Goal: Task Accomplishment & Management: Manage account settings

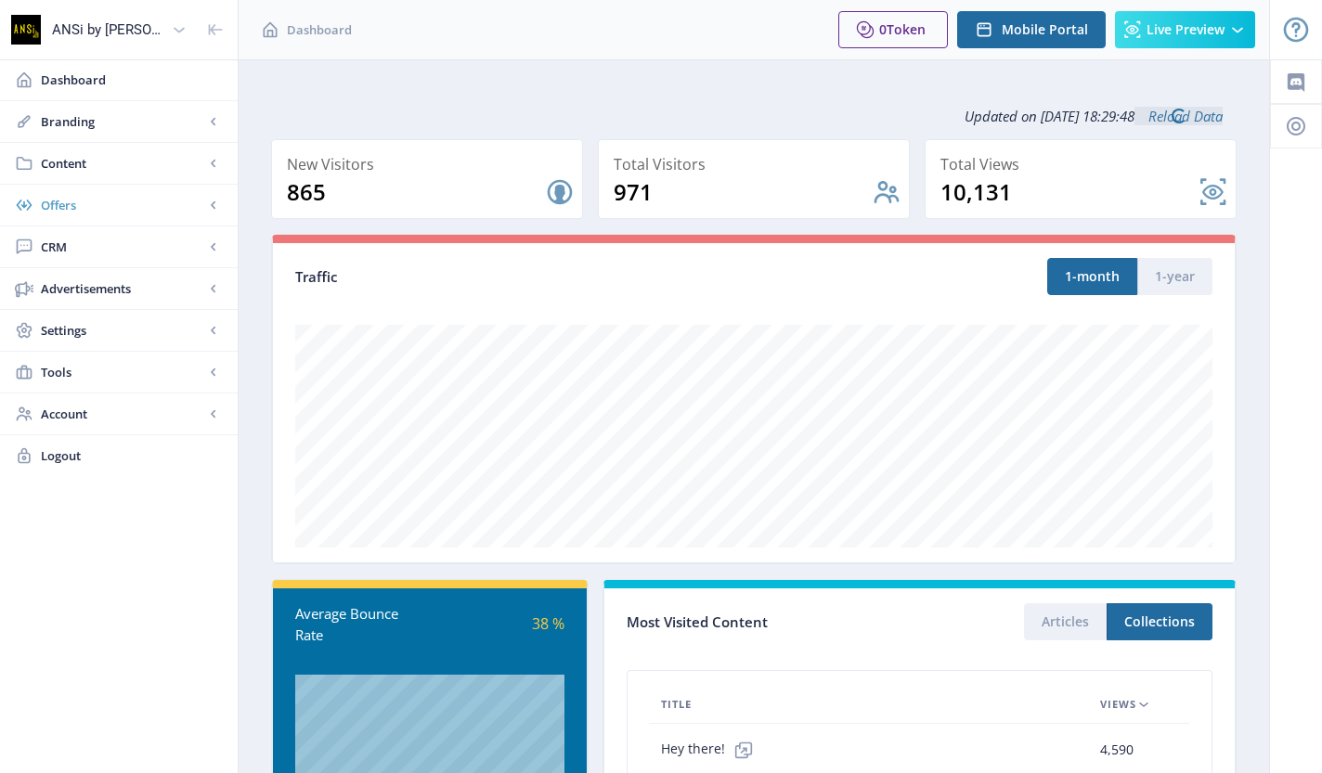
click at [162, 207] on span "Offers" at bounding box center [122, 205] width 163 height 19
click at [136, 160] on span "Content" at bounding box center [122, 163] width 163 height 19
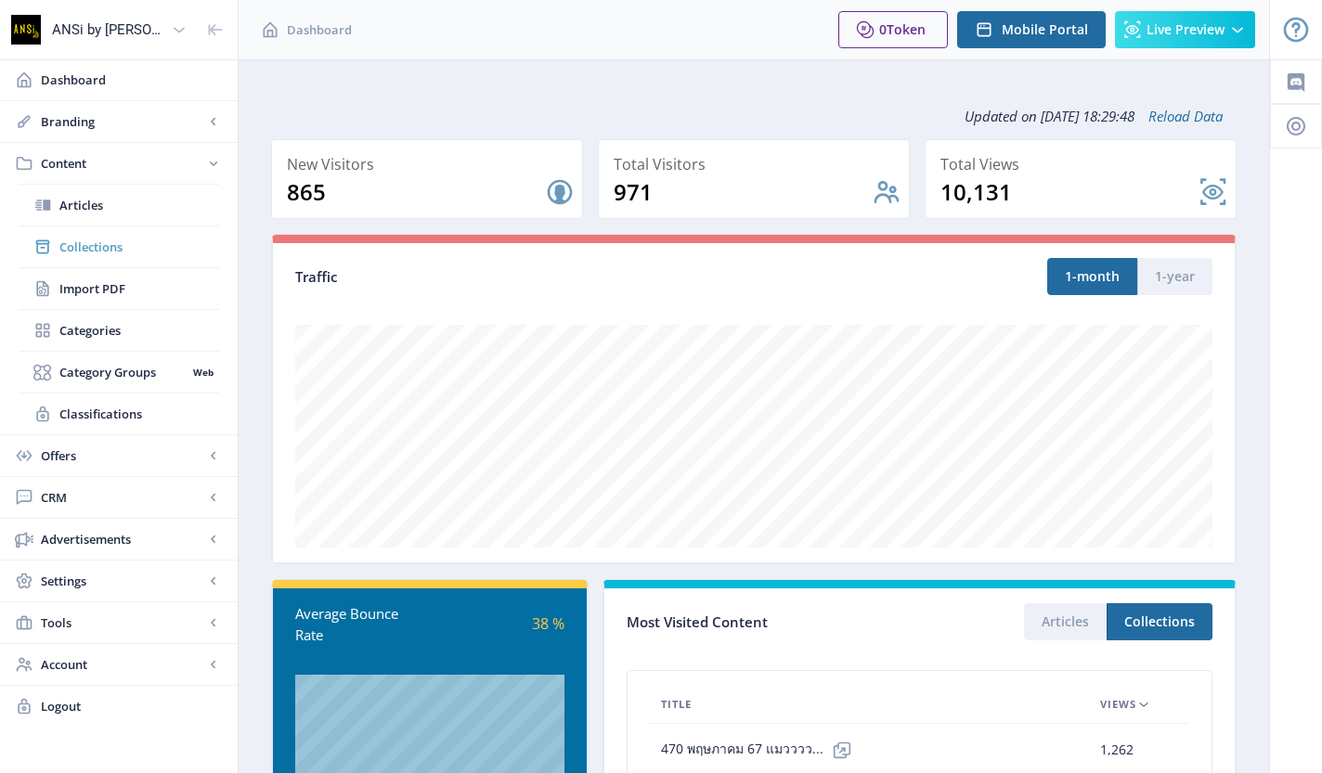
click at [131, 254] on span "Collections" at bounding box center [139, 247] width 160 height 19
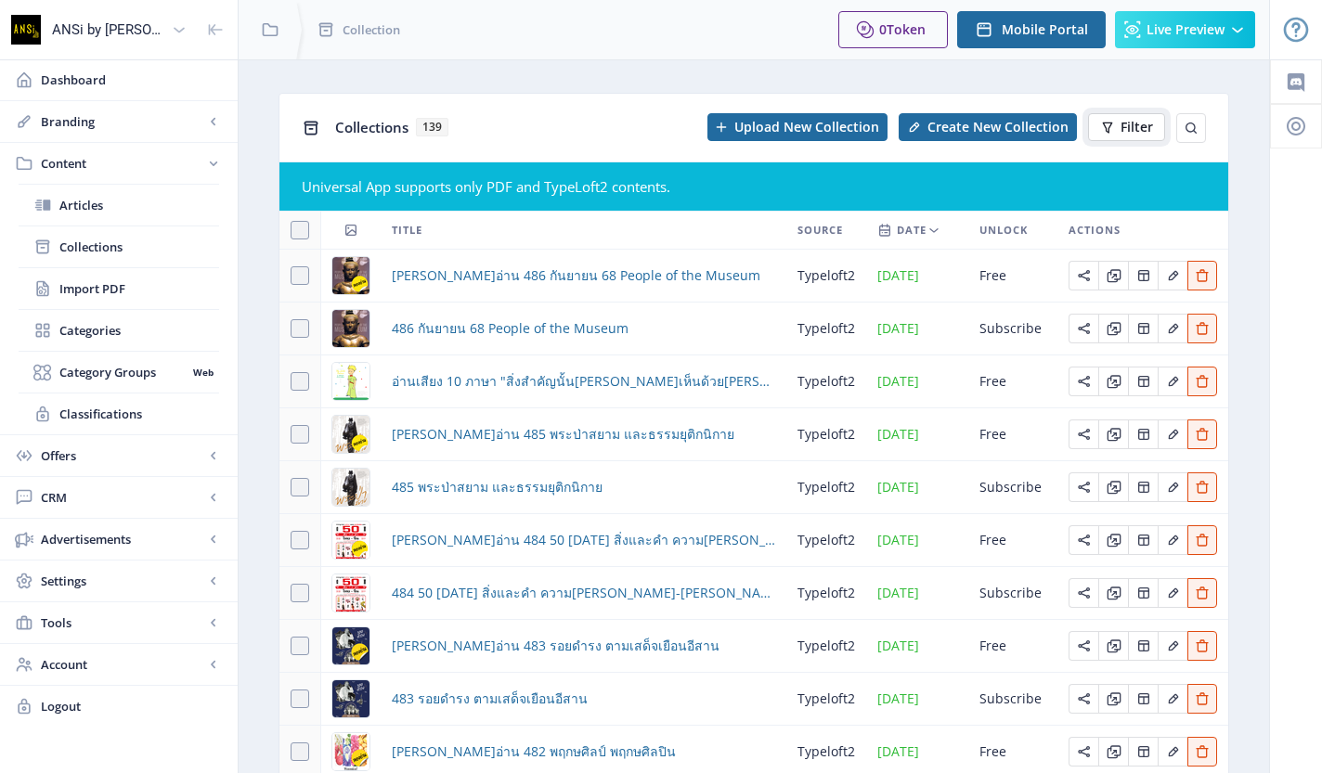
click at [1102, 136] on button "Filter" at bounding box center [1126, 127] width 77 height 28
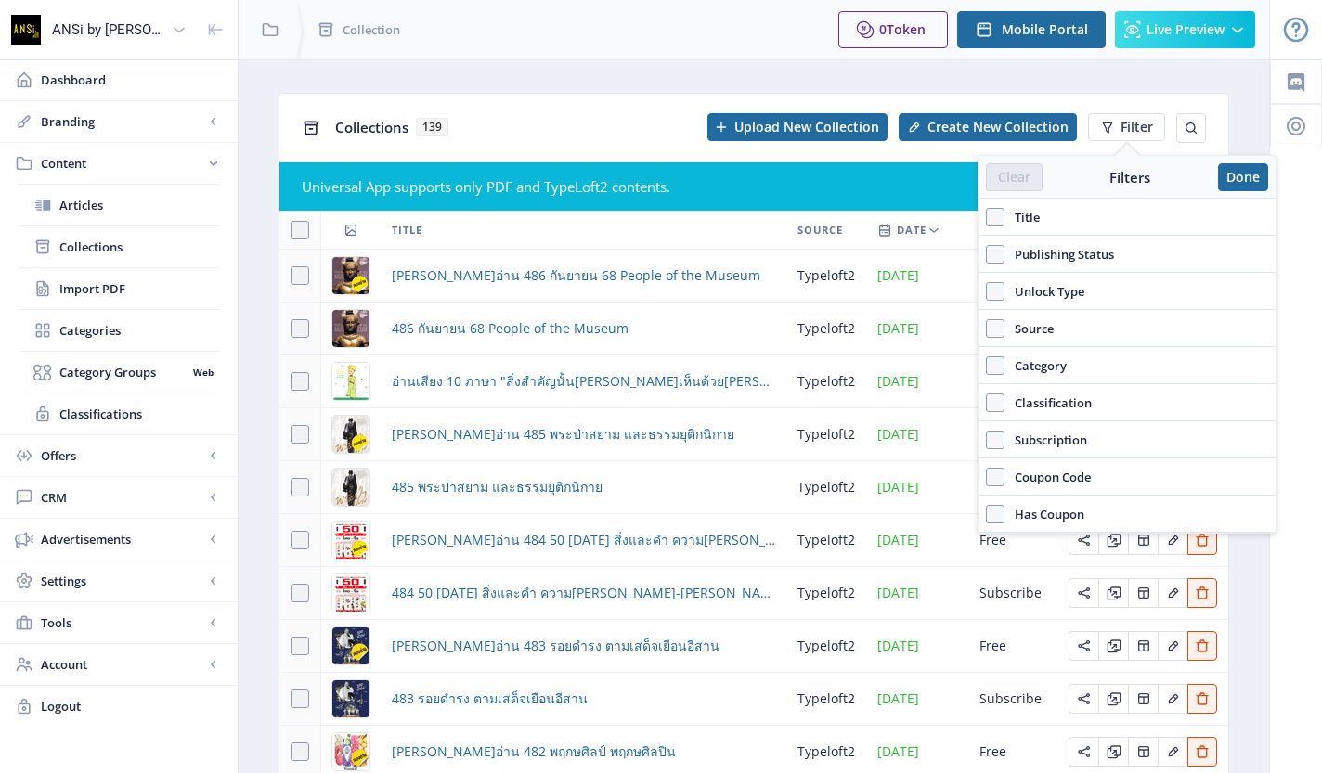
click at [1008, 215] on span "Title" at bounding box center [1022, 217] width 35 height 22
click at [987, 217] on input "Title" at bounding box center [986, 217] width 1 height 1
checkbox input "true"
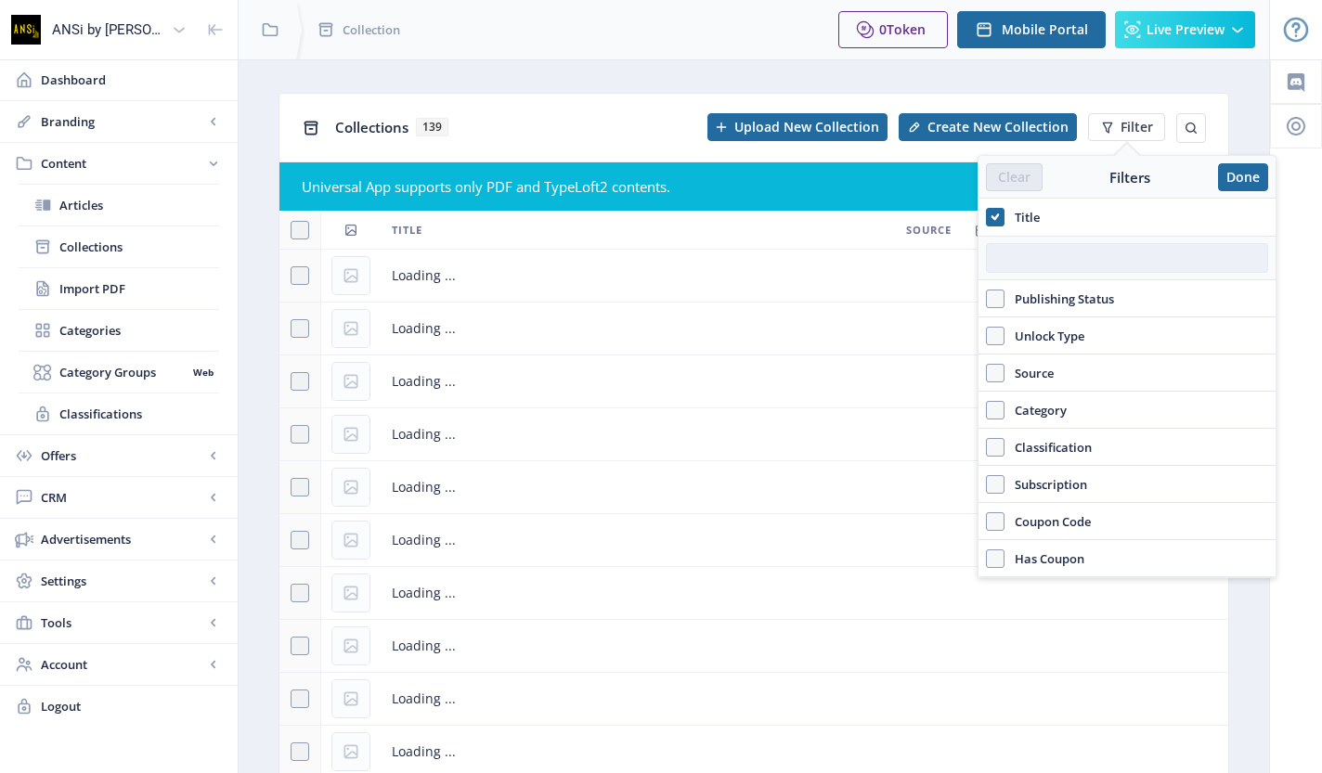
click at [1017, 266] on input "text" at bounding box center [1127, 258] width 282 height 30
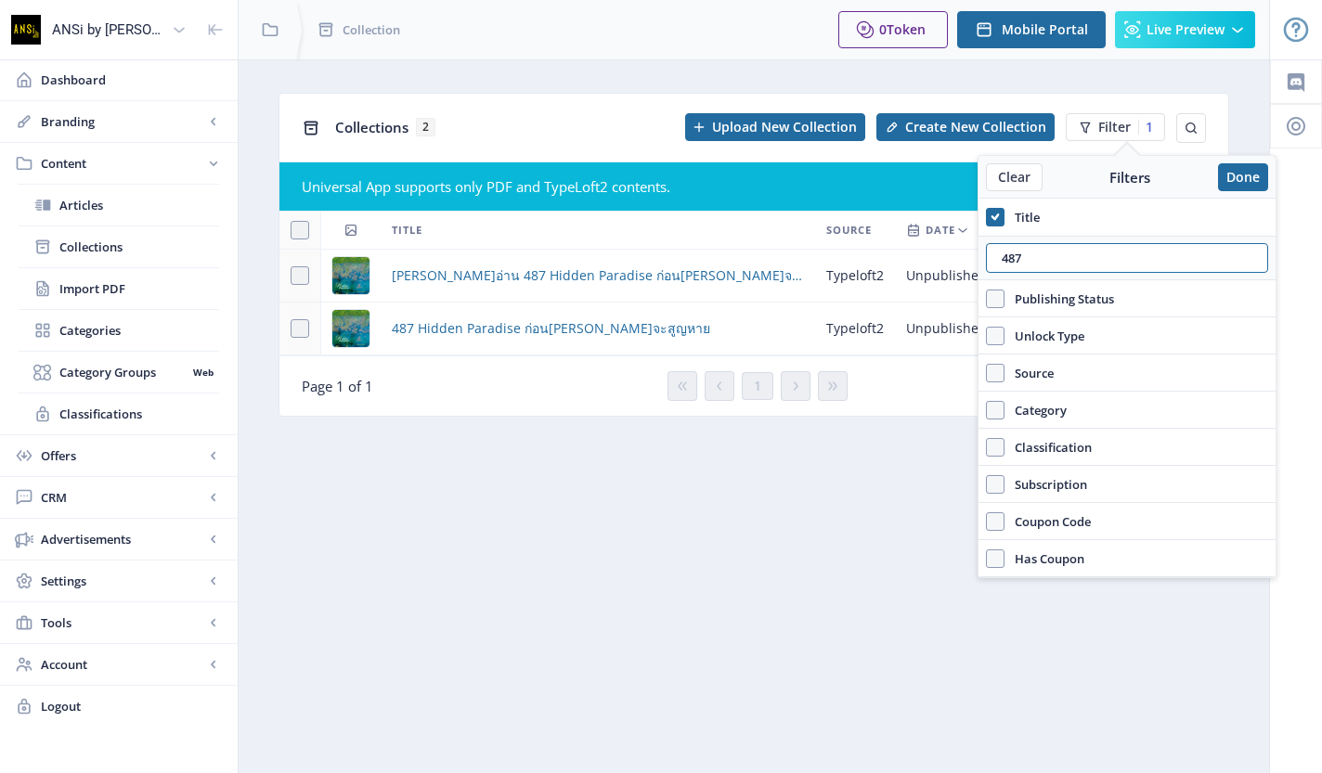
type input "487"
click at [537, 151] on div "Collections 2 Upload New Collection Create New Collection Filter 1" at bounding box center [753, 128] width 949 height 68
click at [561, 284] on span "[PERSON_NAME]อ่าน 487 Hidden Paradise ก่อน[PERSON_NAME]จะสูญหาย" at bounding box center [598, 276] width 412 height 22
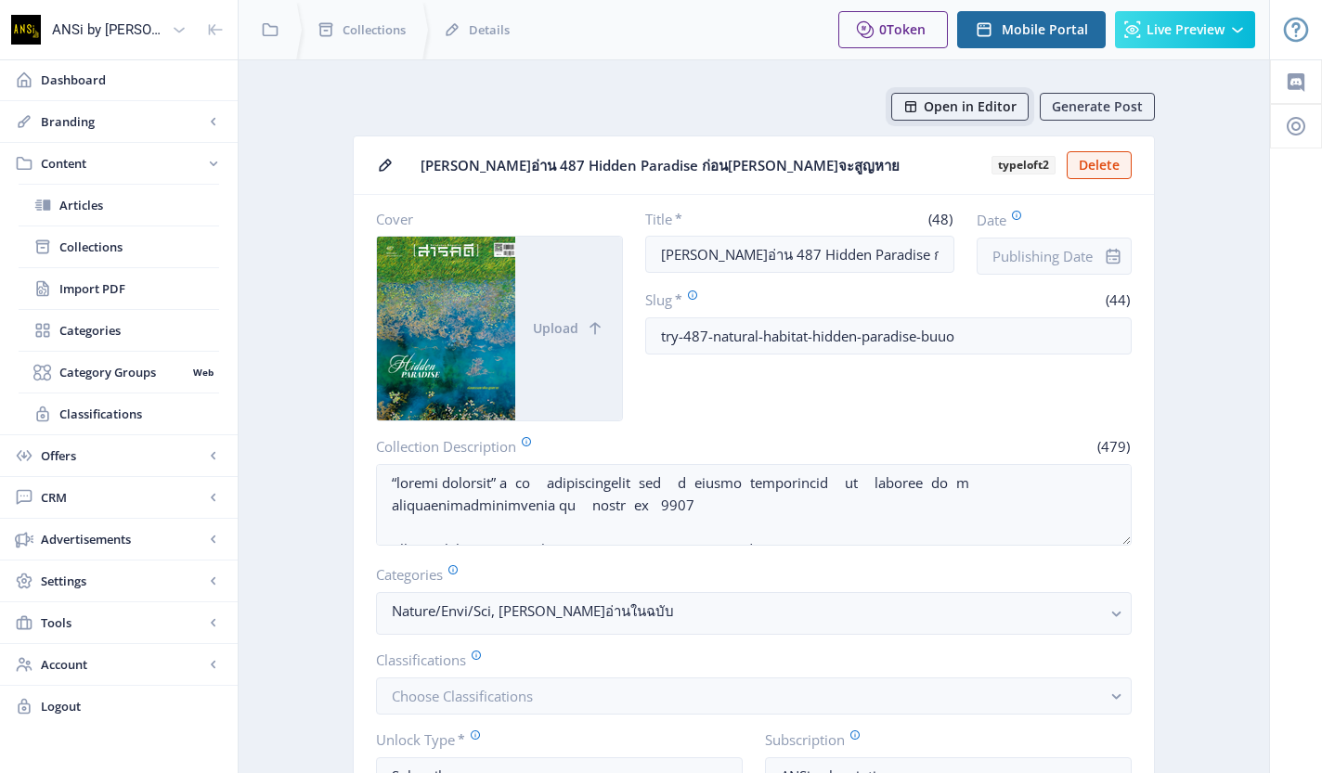
click at [937, 97] on button "Open in Editor" at bounding box center [959, 107] width 137 height 28
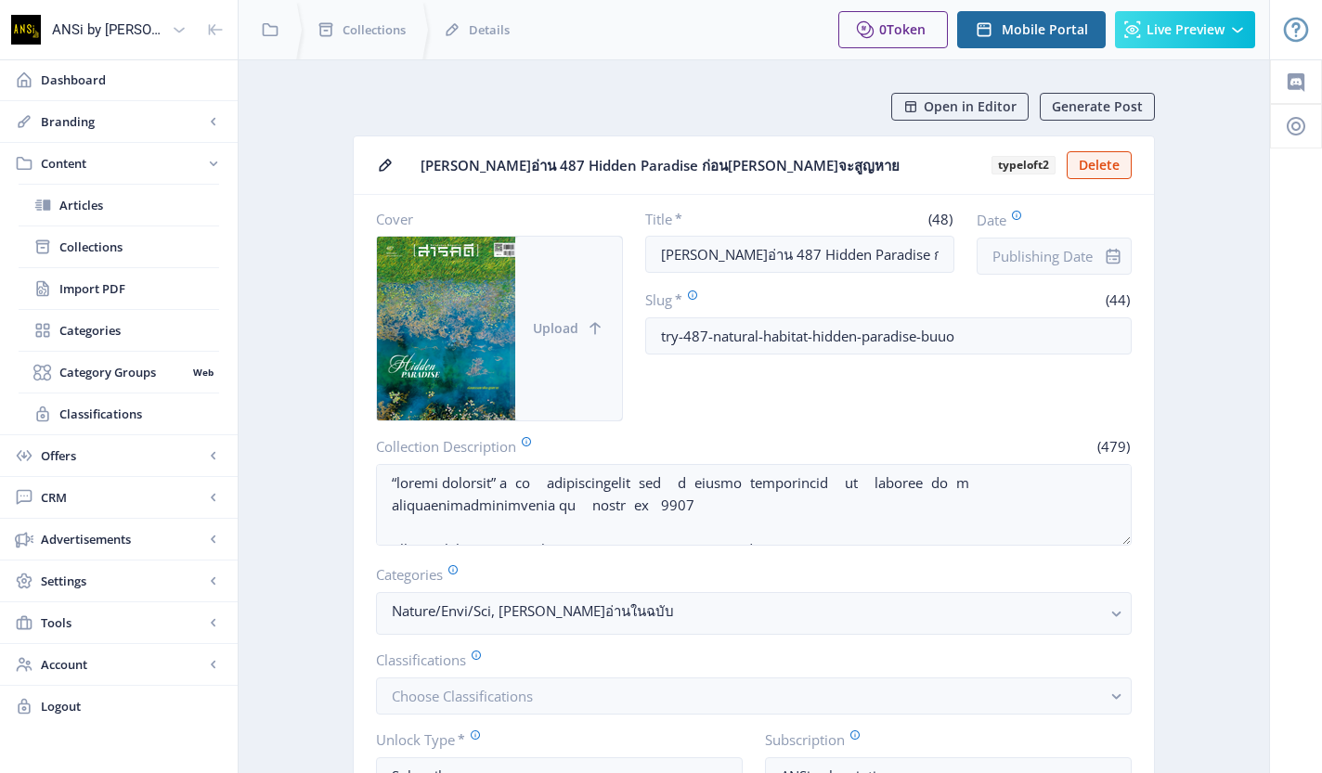
click at [588, 292] on button "Upload" at bounding box center [568, 329] width 107 height 184
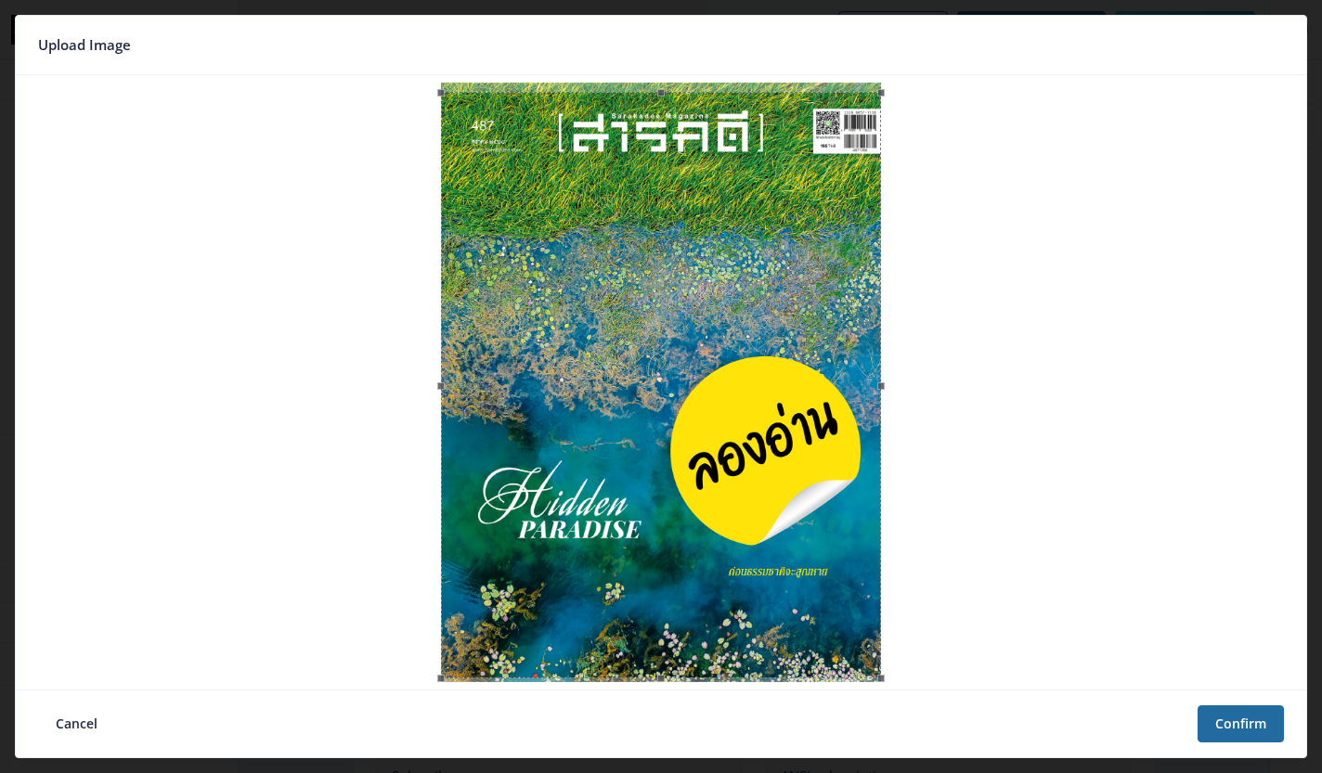
drag, startPoint x: 797, startPoint y: 487, endPoint x: 799, endPoint y: 497, distance: 9.7
click at [799, 497] on div at bounding box center [661, 385] width 440 height 587
click at [1246, 720] on button "Confirm" at bounding box center [1241, 724] width 86 height 37
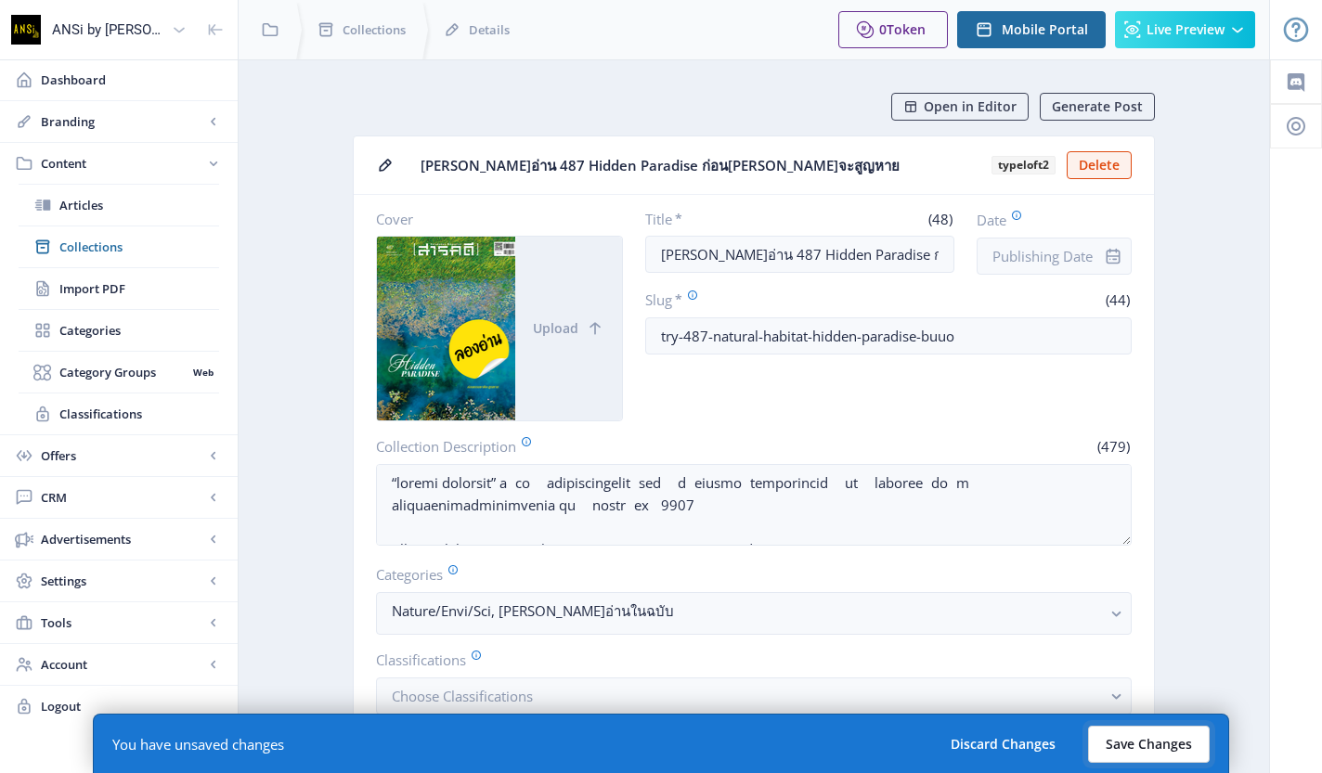
click at [1163, 753] on button "Save Changes" at bounding box center [1149, 744] width 122 height 37
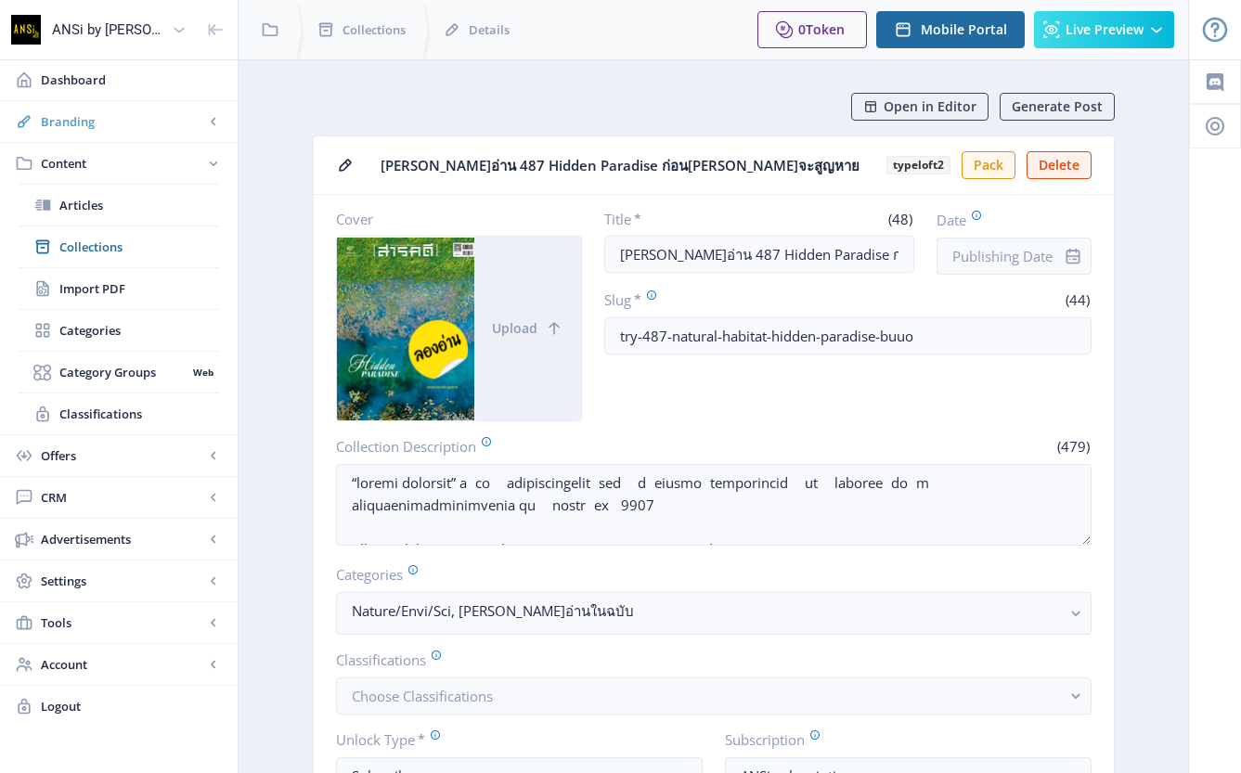
click at [94, 127] on span "Branding" at bounding box center [122, 121] width 163 height 19
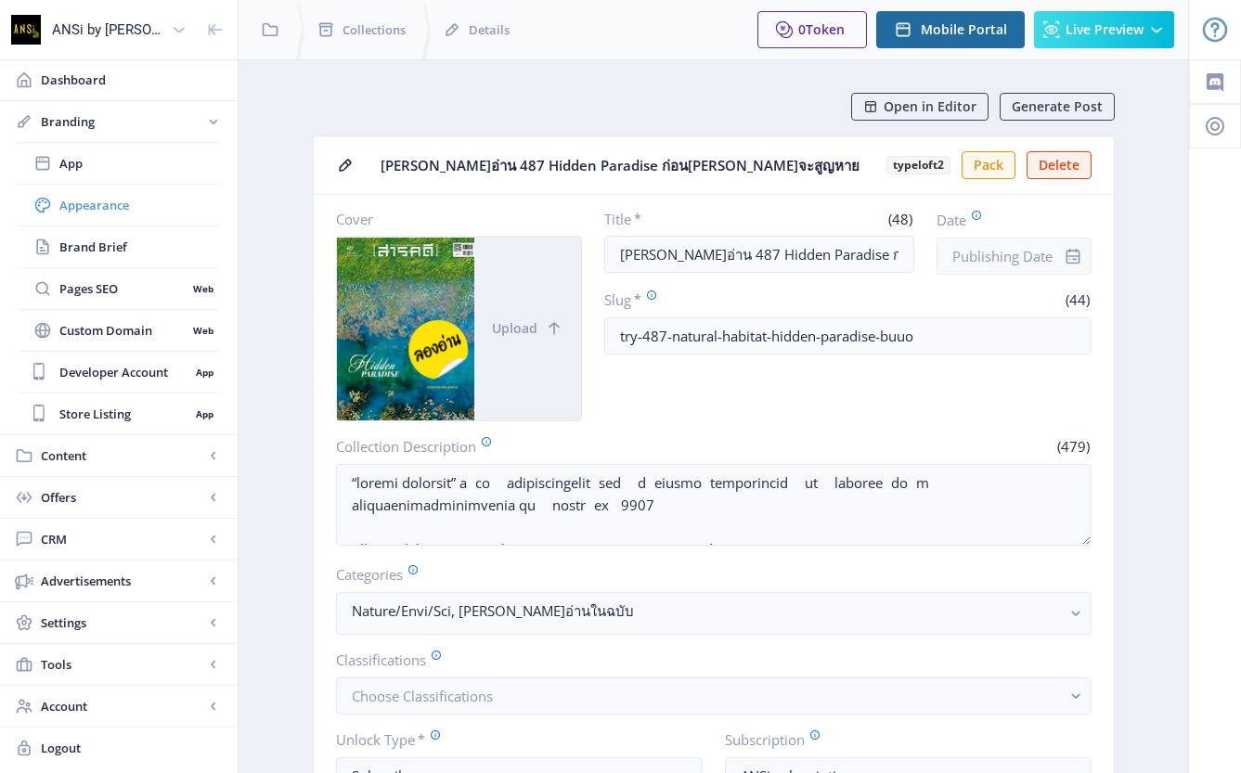
click at [109, 205] on span "Appearance" at bounding box center [139, 205] width 160 height 19
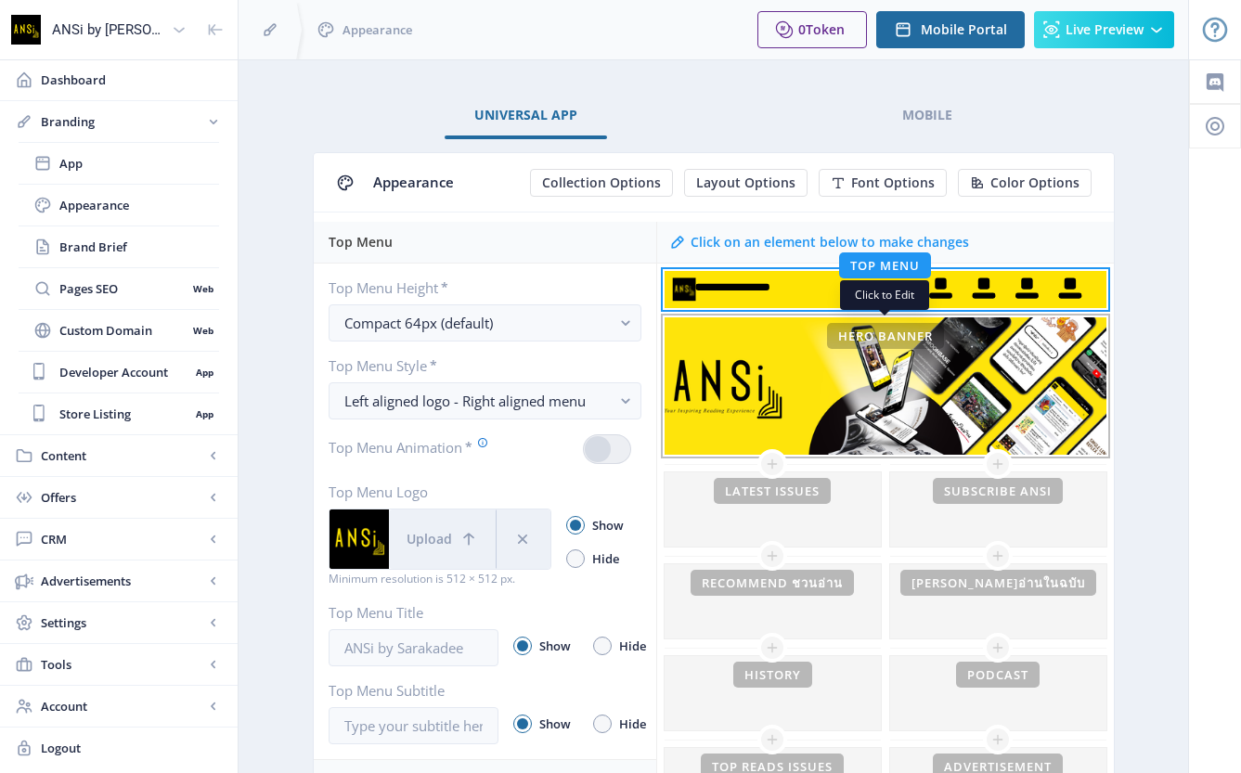
click at [725, 379] on div "This banner is currently hidden To show your banner image on the homepage, unhi…" at bounding box center [886, 387] width 442 height 138
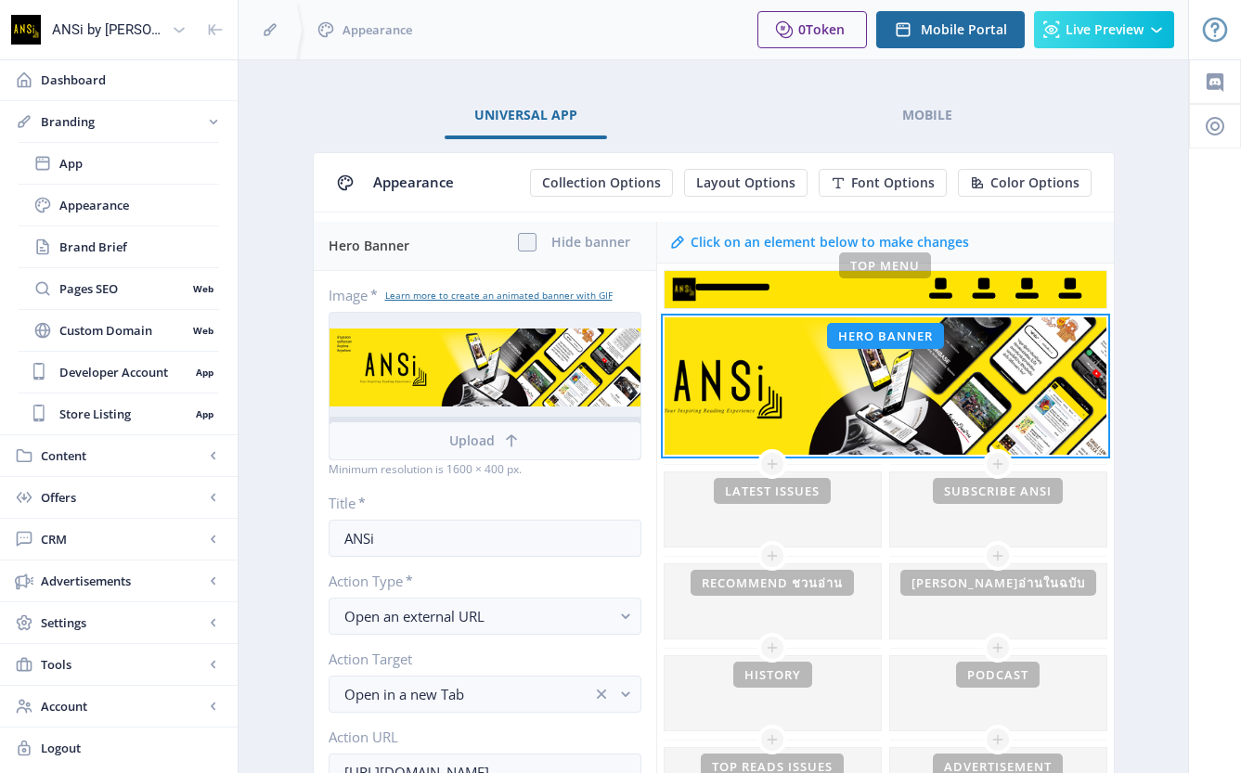
click at [584, 437] on button "Upload" at bounding box center [485, 440] width 311 height 37
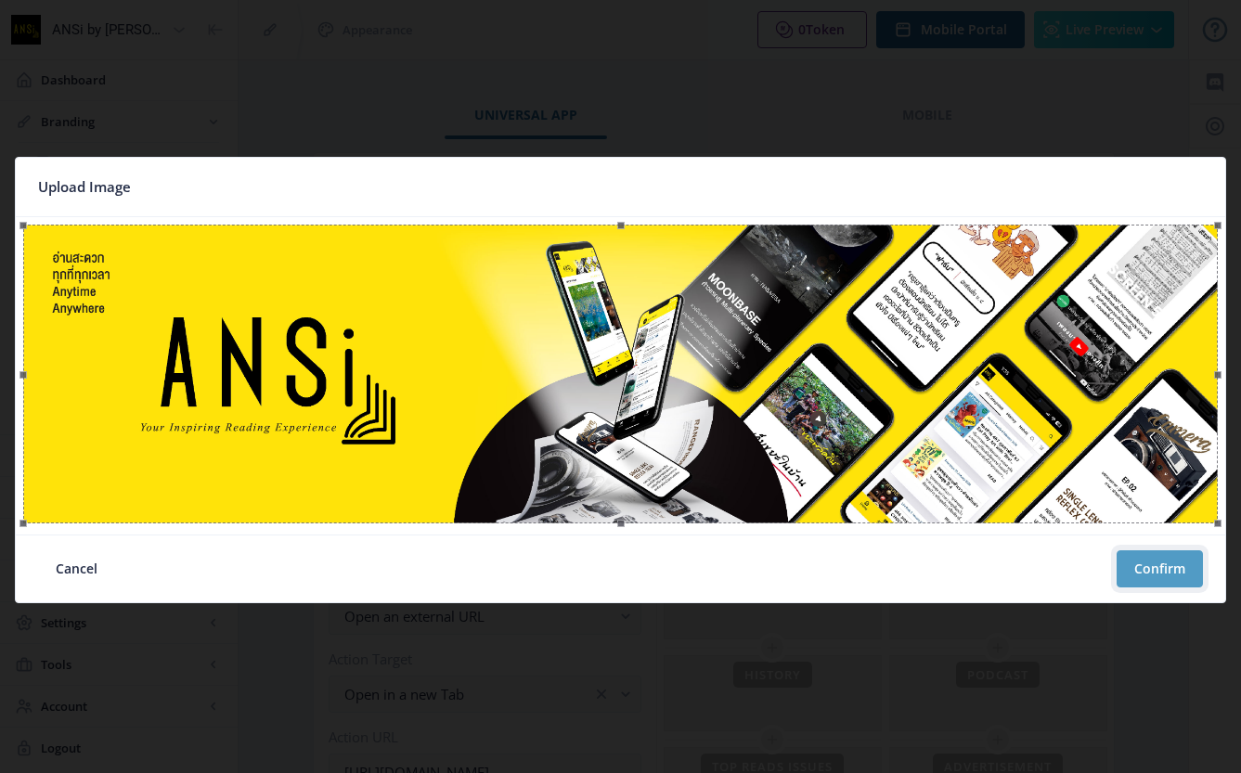
click at [1135, 573] on button "Confirm" at bounding box center [1160, 569] width 86 height 37
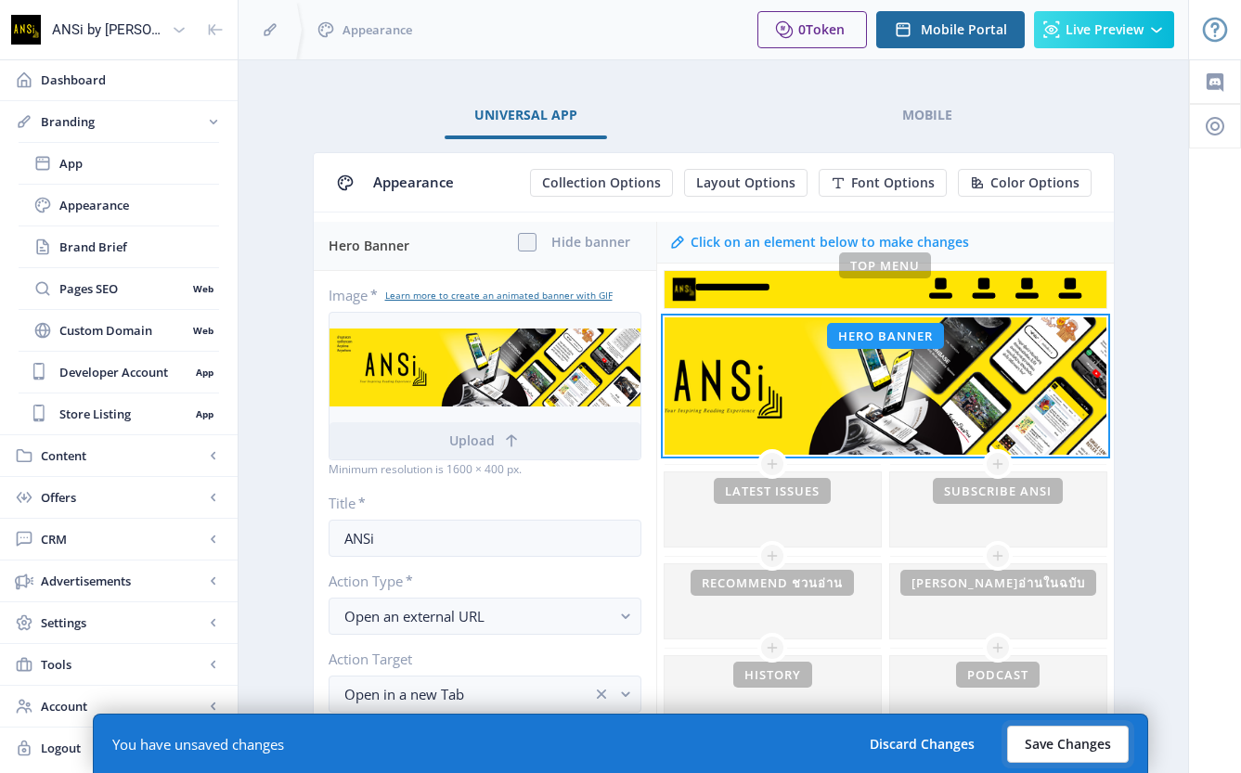
click at [1069, 746] on button "Save Changes" at bounding box center [1068, 744] width 122 height 37
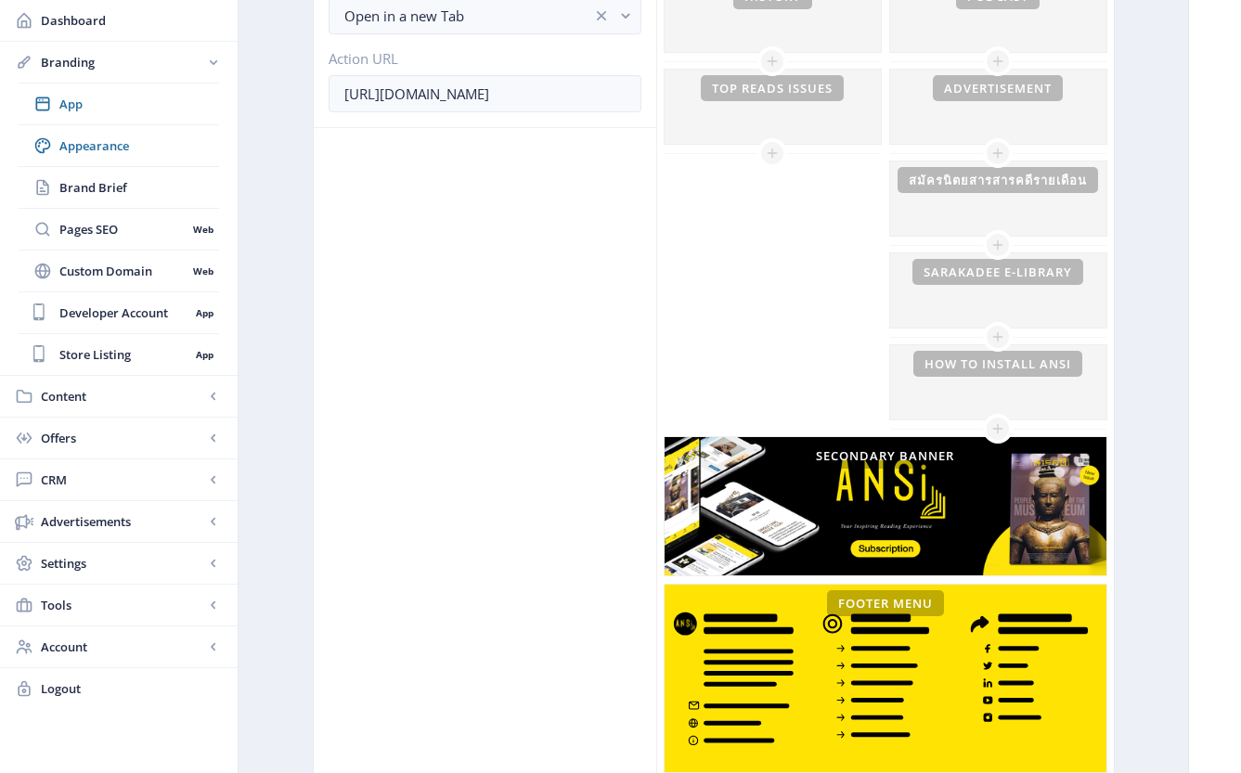
scroll to position [768, 0]
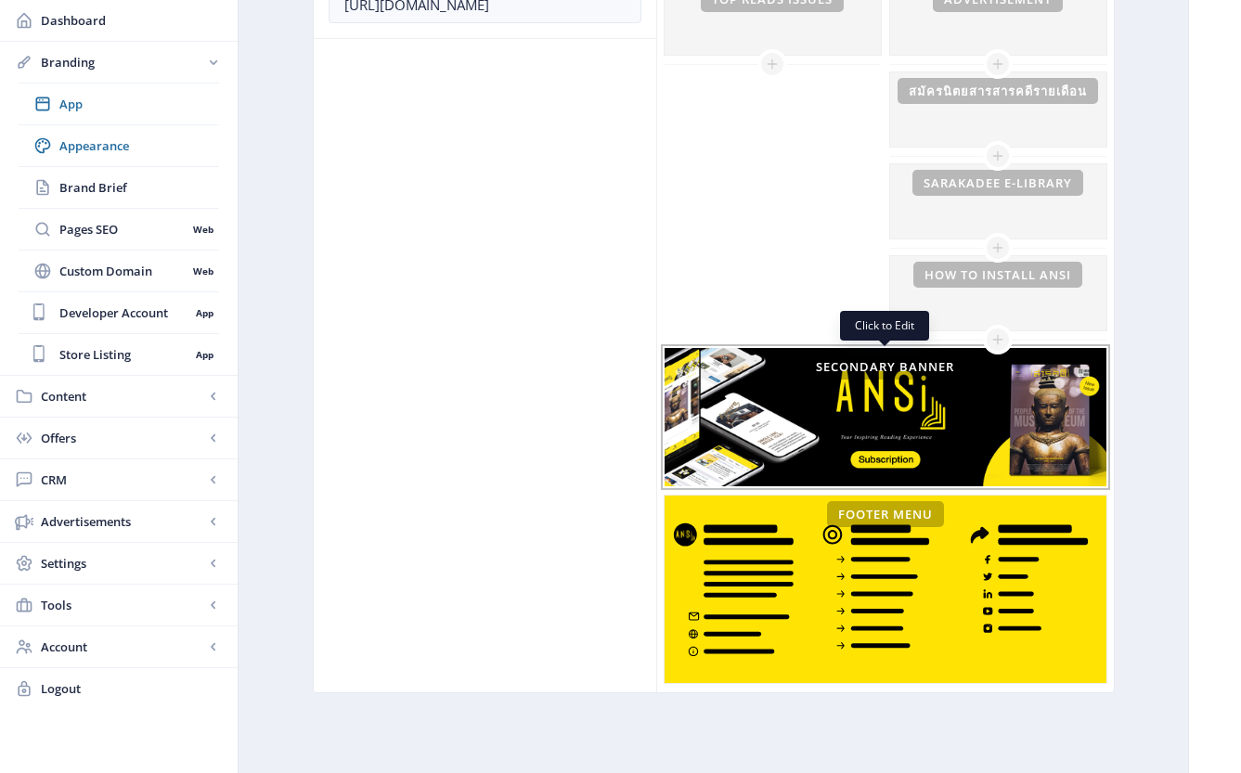
click at [850, 452] on div "This banner is currently hidden To show your banner image on the homepage, unhi…" at bounding box center [886, 417] width 442 height 138
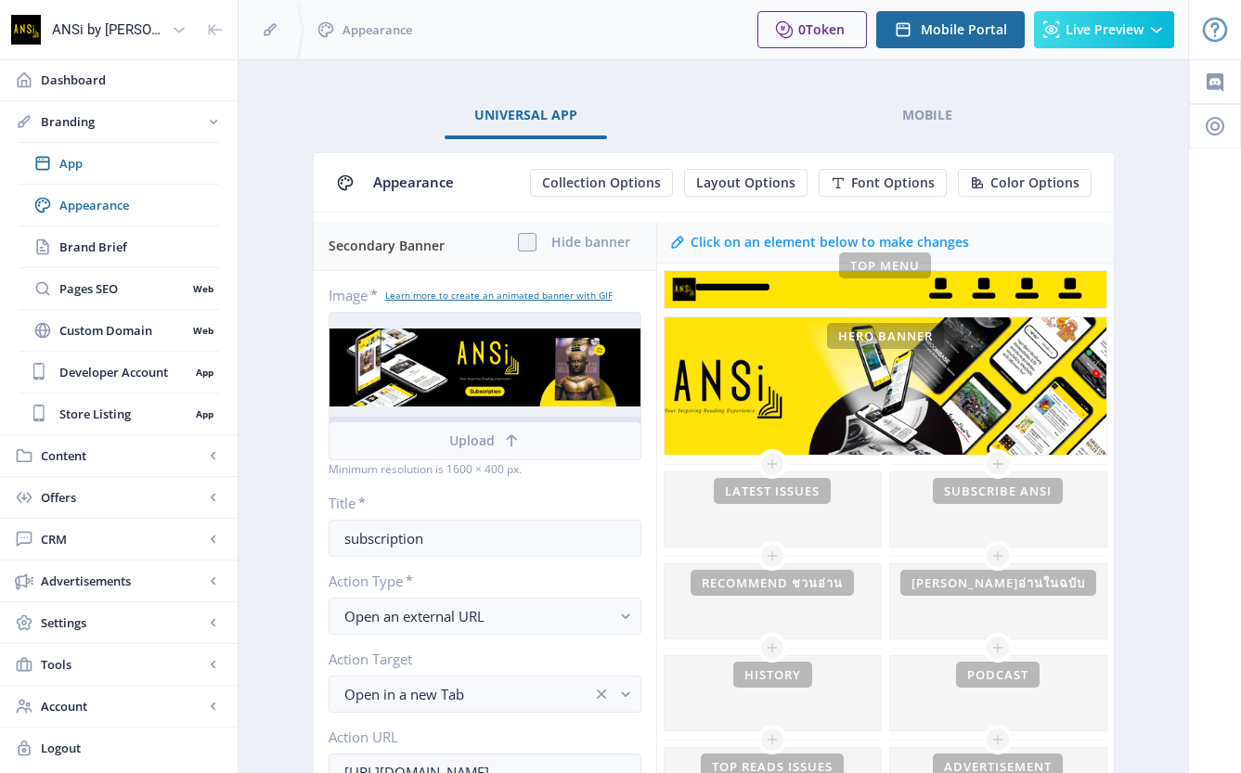
click at [529, 438] on button "Upload" at bounding box center [485, 440] width 311 height 37
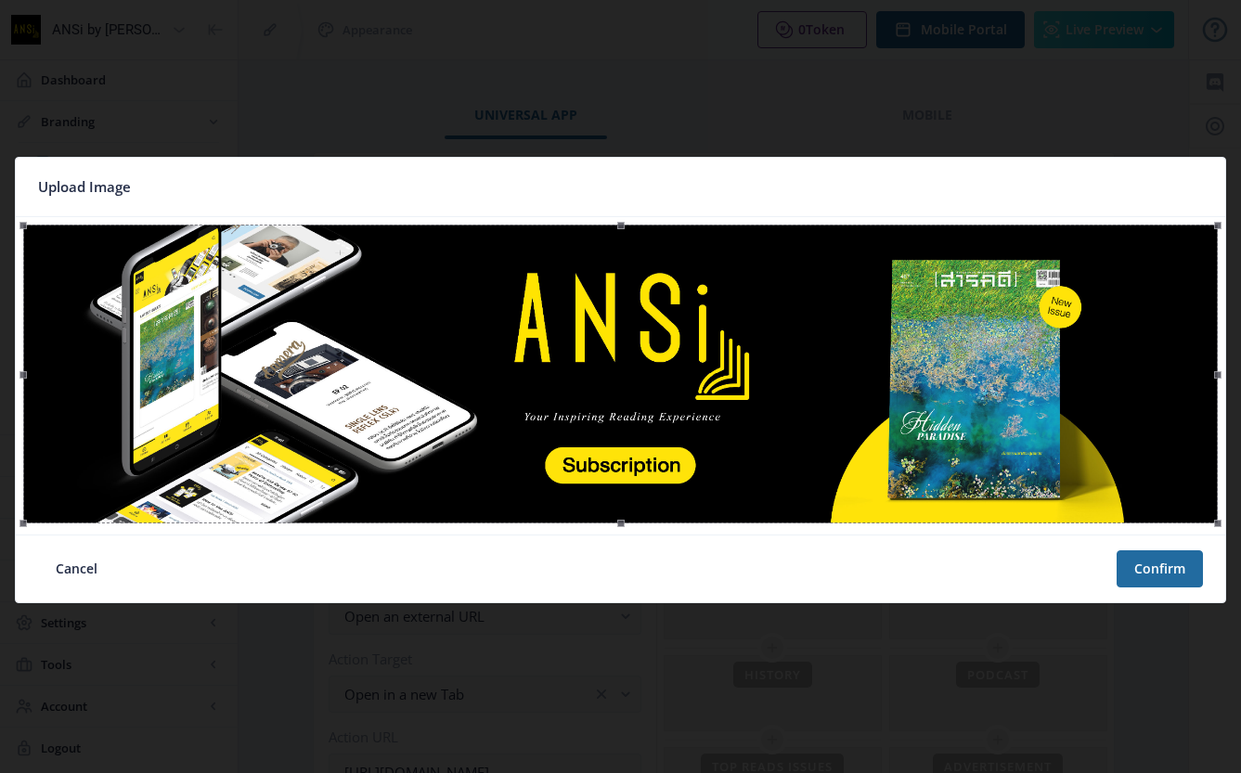
click at [1170, 534] on image-cropper at bounding box center [621, 376] width 1210 height 318
click at [1158, 561] on button "Confirm" at bounding box center [1160, 569] width 86 height 37
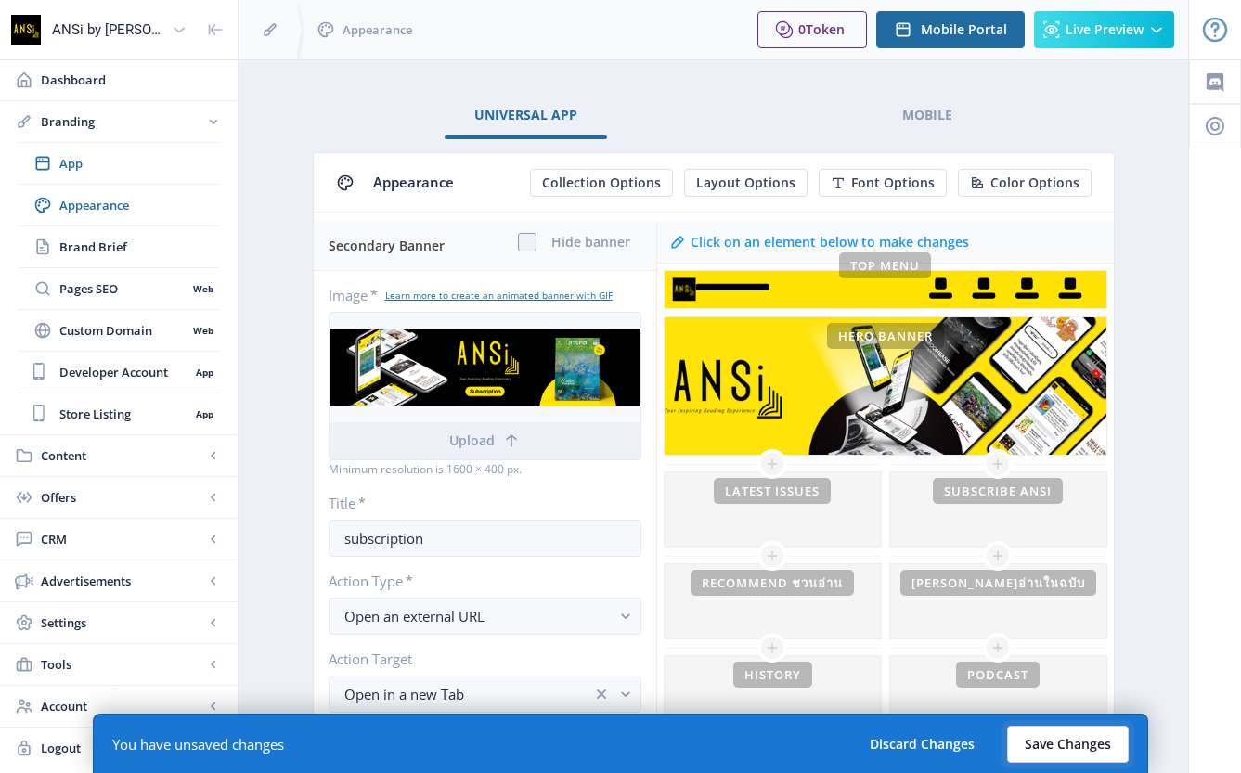
click at [1082, 751] on button "Save Changes" at bounding box center [1068, 744] width 122 height 37
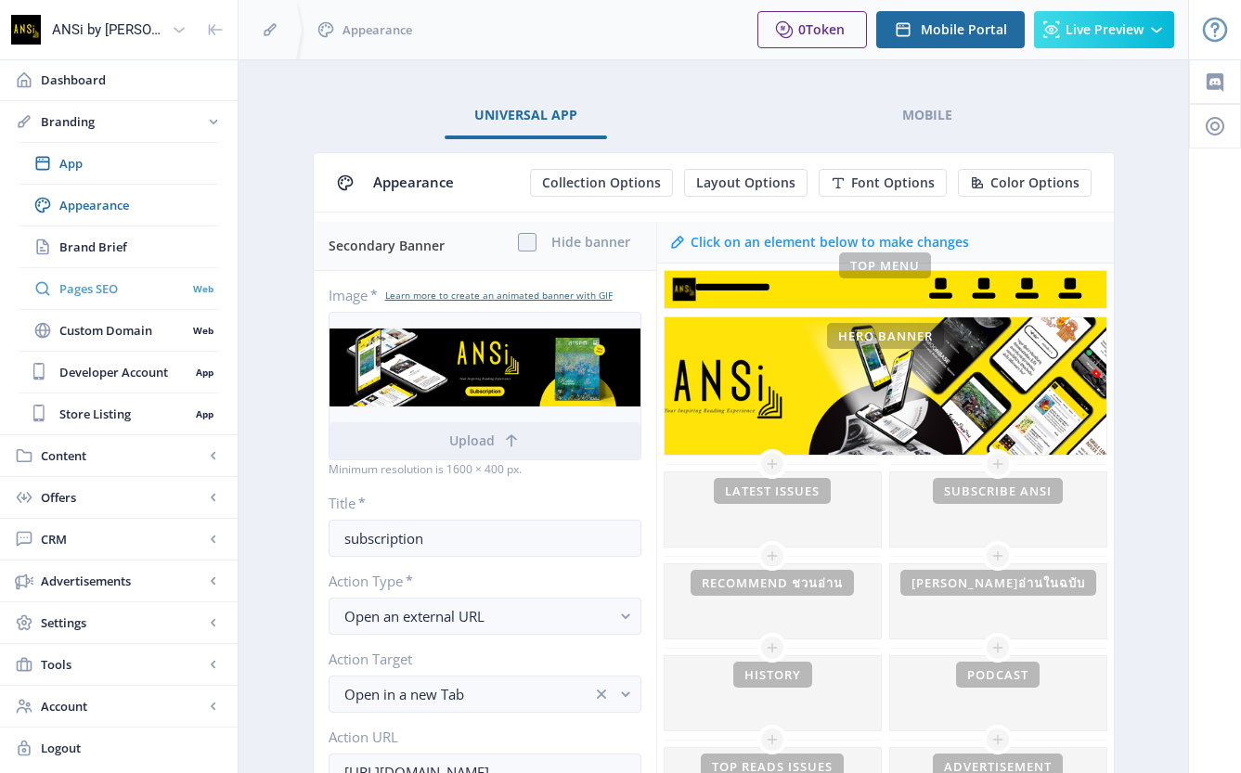
click at [132, 282] on span "Pages SEO" at bounding box center [122, 288] width 127 height 19
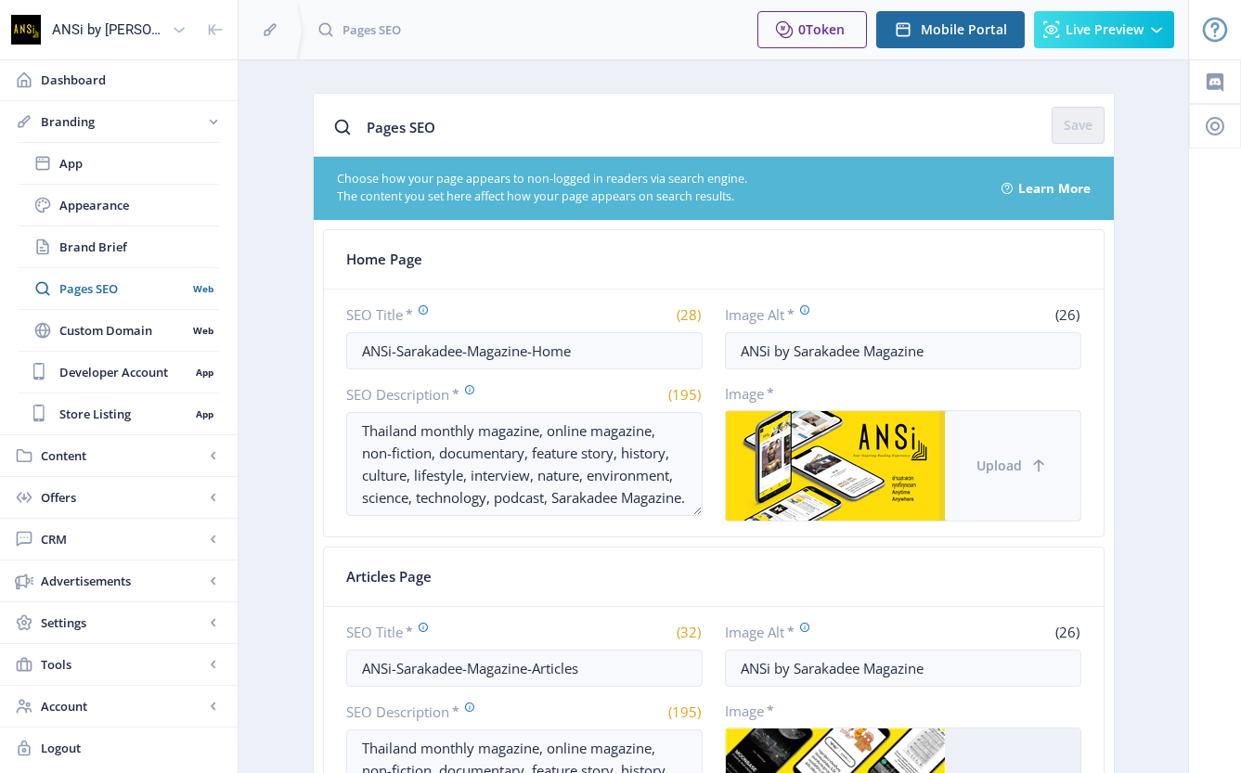
click at [1071, 469] on button "Upload" at bounding box center [1013, 466] width 136 height 110
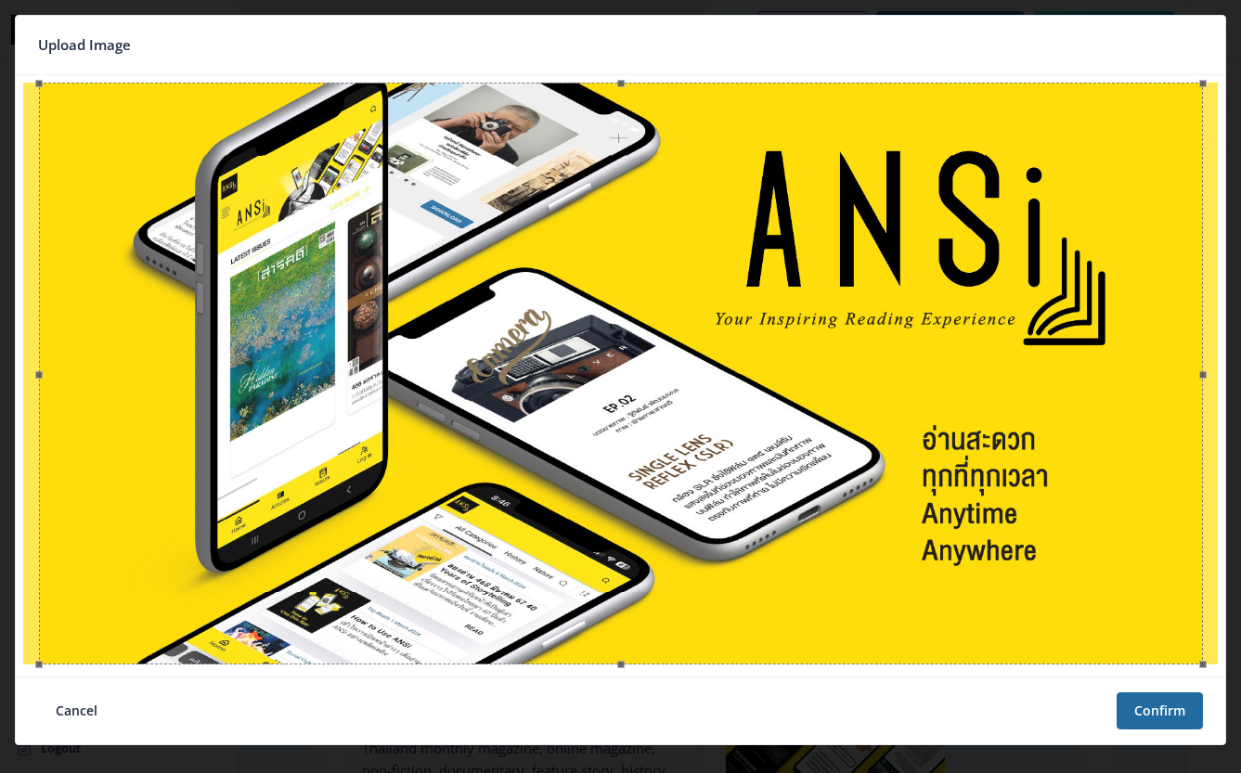
click at [1151, 730] on nb-card-footer "Cancel Confirm" at bounding box center [621, 711] width 1210 height 68
click at [1170, 718] on button "Confirm" at bounding box center [1160, 711] width 86 height 37
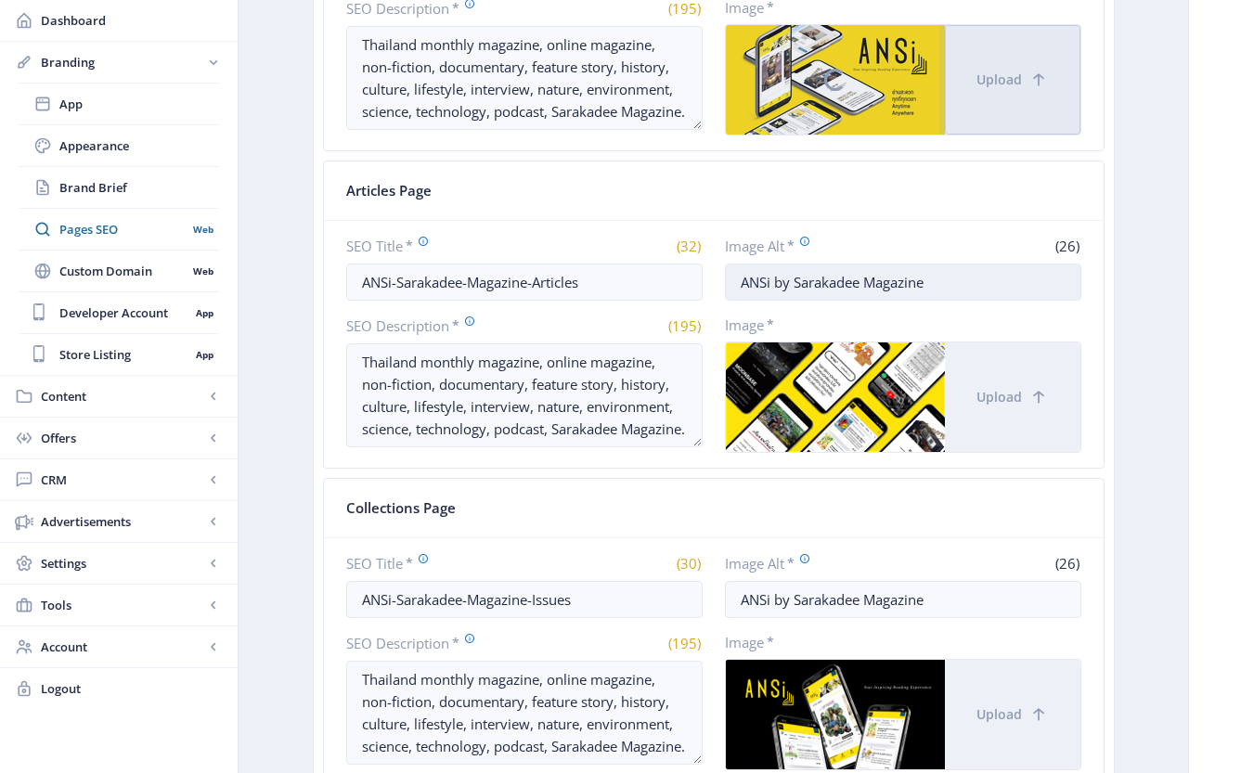
scroll to position [763, 0]
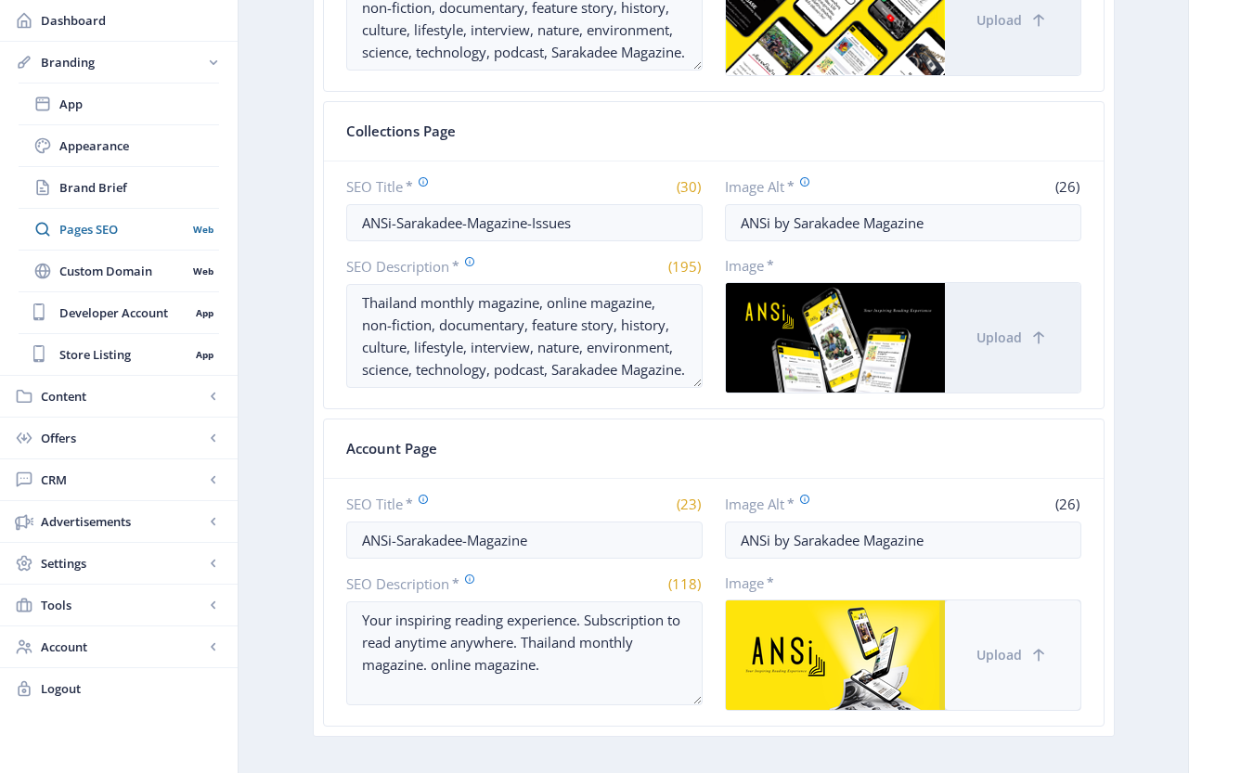
click at [1052, 622] on button "Upload" at bounding box center [1013, 656] width 136 height 110
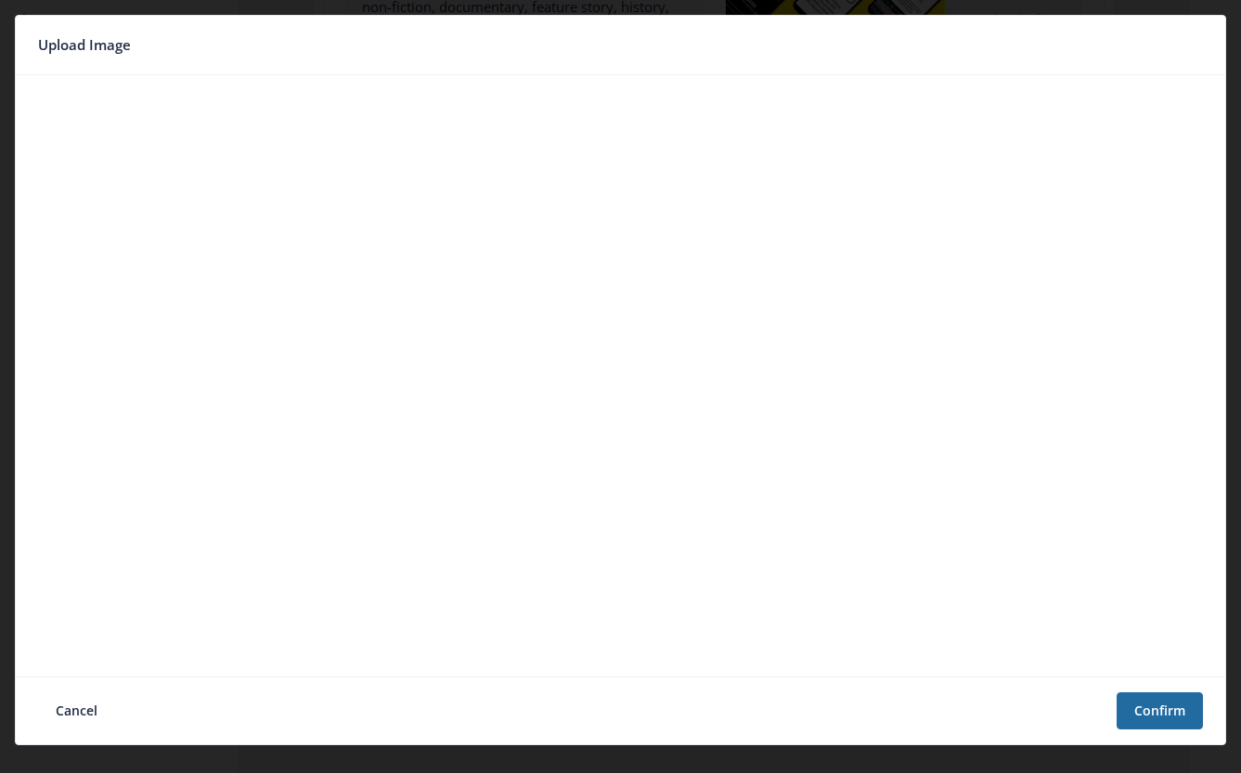
scroll to position [0, 0]
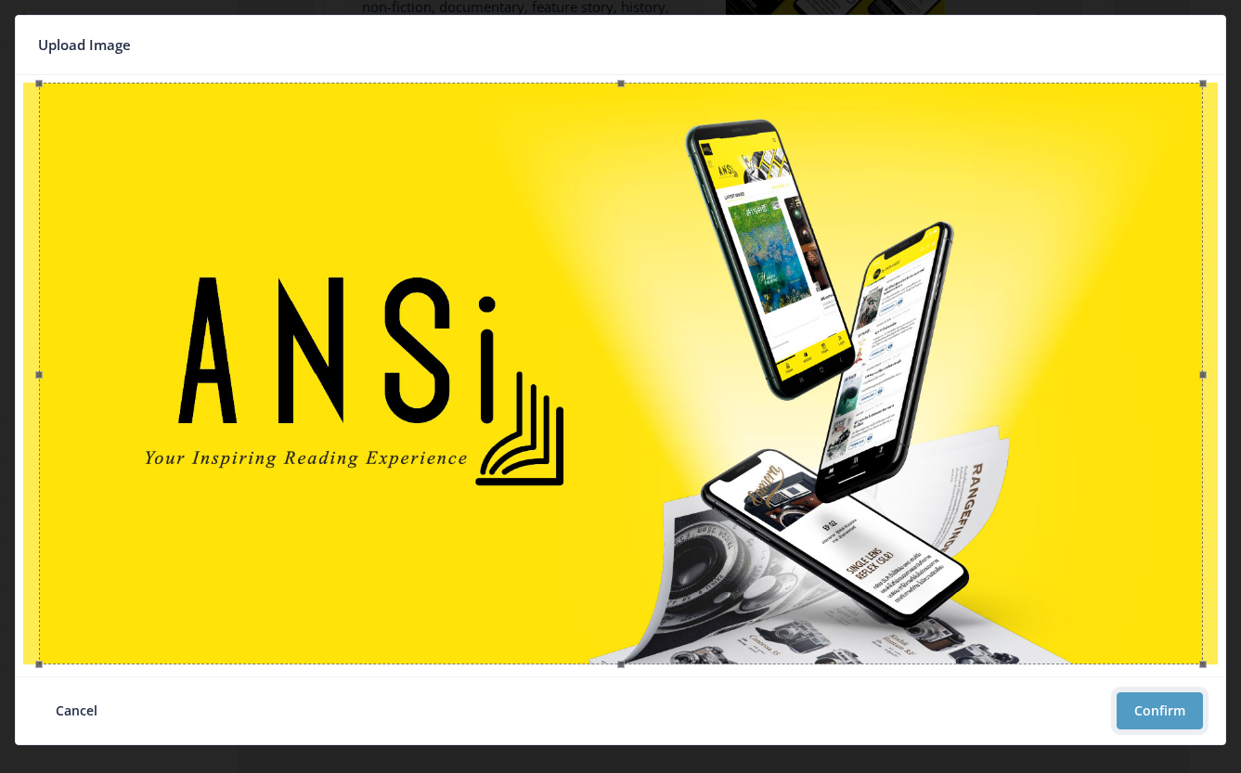
click at [1129, 713] on button "Confirm" at bounding box center [1160, 711] width 86 height 37
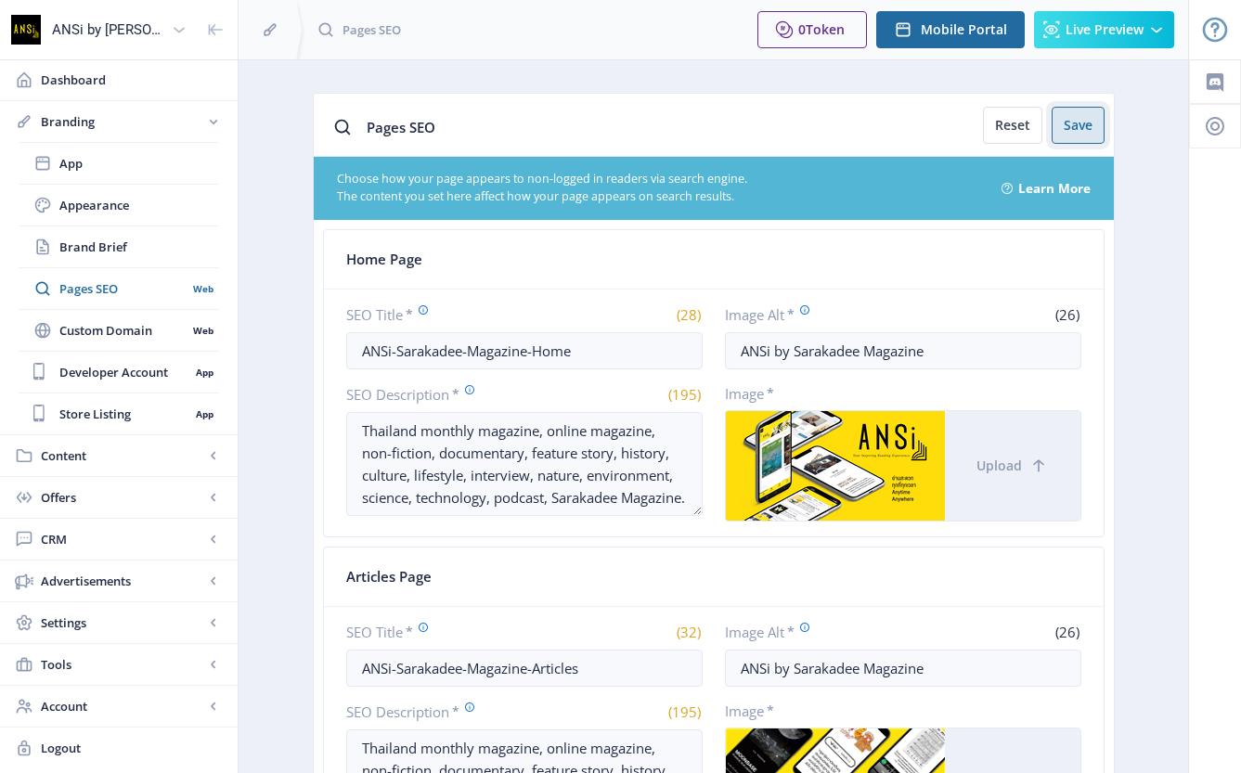
click at [1078, 125] on button "Save" at bounding box center [1078, 125] width 53 height 37
